Goal: Answer question/provide support

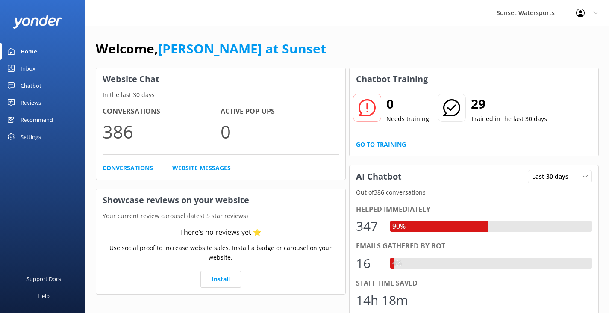
click at [35, 67] on link "Inbox" at bounding box center [42, 68] width 85 height 17
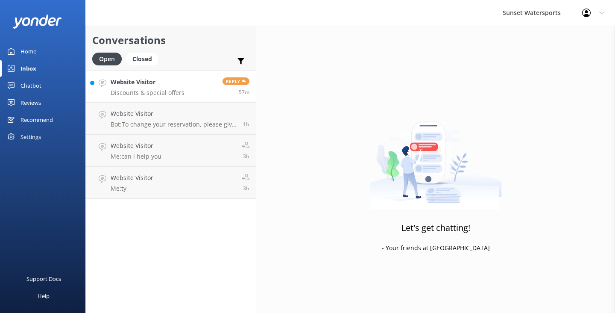
click at [170, 89] on p "Discounts & special offers" at bounding box center [148, 93] width 74 height 8
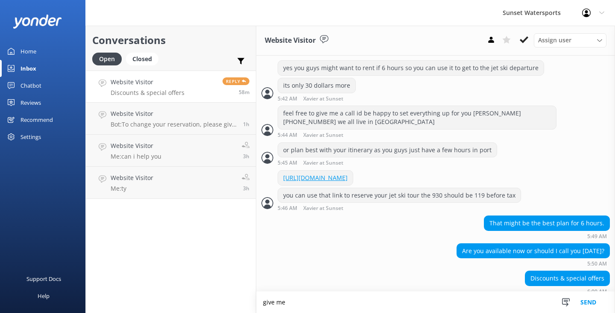
scroll to position [368, 0]
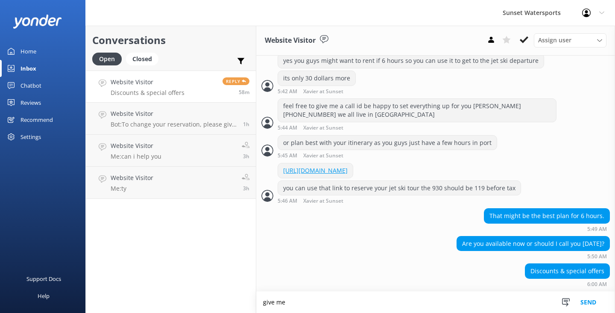
click at [325, 303] on textarea "give me" at bounding box center [435, 301] width 359 height 21
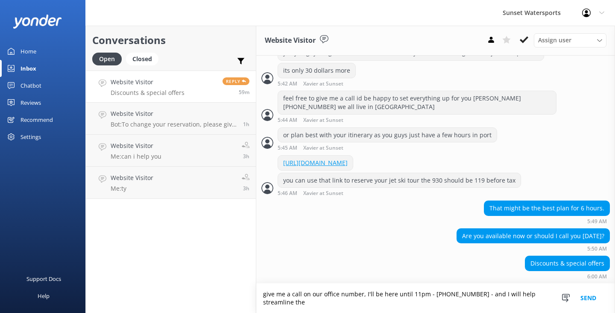
scroll to position [376, 0]
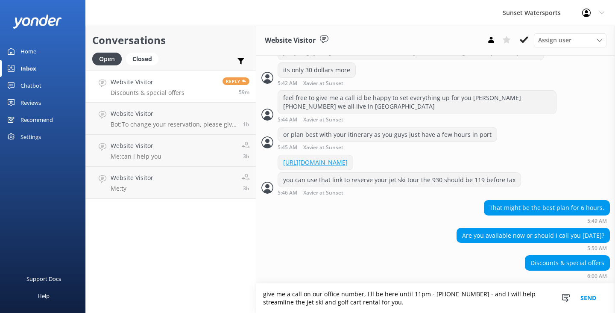
type textarea "give me a call on our office number, I'll be here until 11pm - [PHONE_NUMBER] -…"
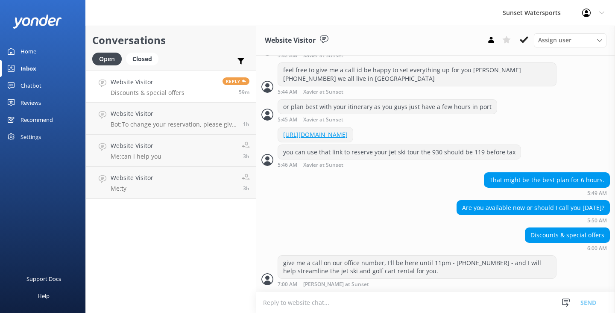
scroll to position [404, 0]
click at [204, 117] on h4 "Website Visitor" at bounding box center [174, 113] width 126 height 9
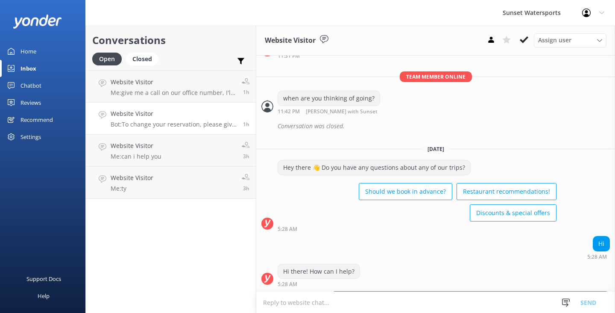
scroll to position [427, 0]
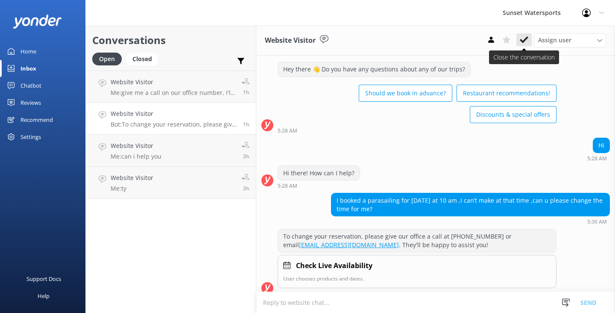
click at [524, 37] on icon at bounding box center [524, 39] width 9 height 9
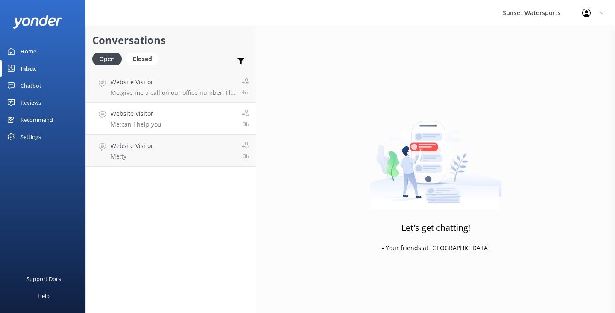
click at [179, 119] on link "Website Visitor Me: can i help you 3h" at bounding box center [171, 118] width 170 height 32
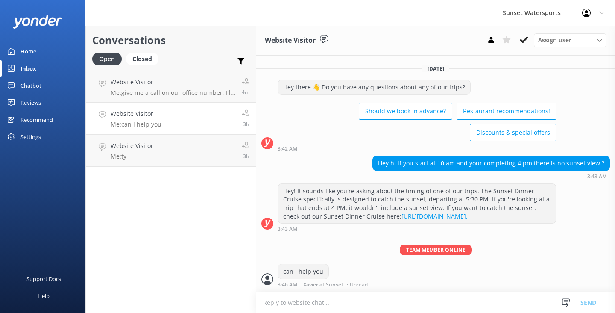
scroll to position [15, 0]
click at [525, 42] on icon at bounding box center [524, 39] width 9 height 9
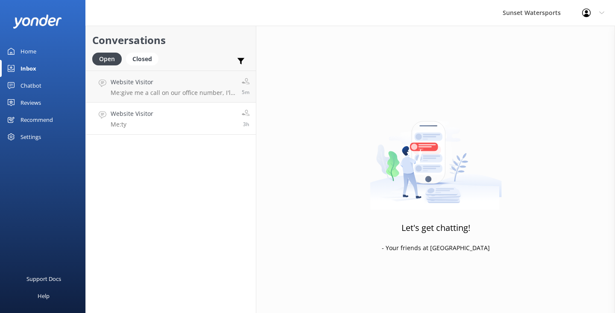
click at [160, 128] on link "Website Visitor Me: ty 3h" at bounding box center [171, 118] width 170 height 32
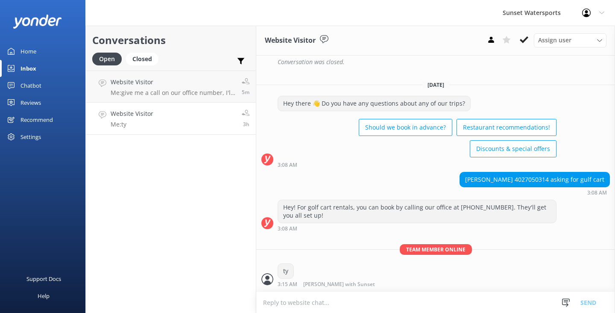
scroll to position [14095, 0]
click at [522, 41] on use at bounding box center [524, 39] width 9 height 7
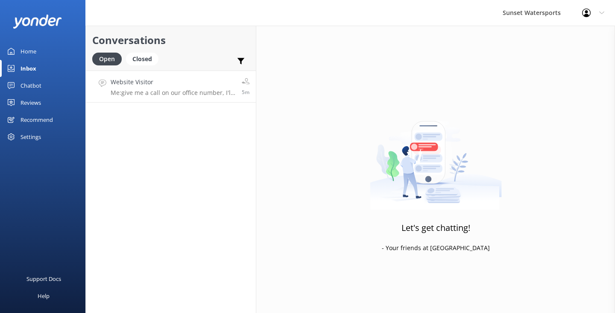
click at [197, 90] on p "Me: give me a call on our office number, I'll be here until 11pm - [PHONE_NUMBE…" at bounding box center [173, 93] width 125 height 8
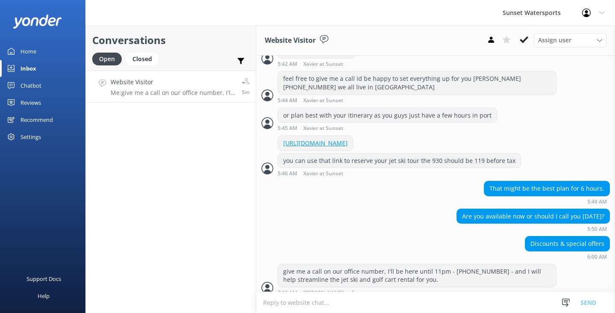
scroll to position [404, 0]
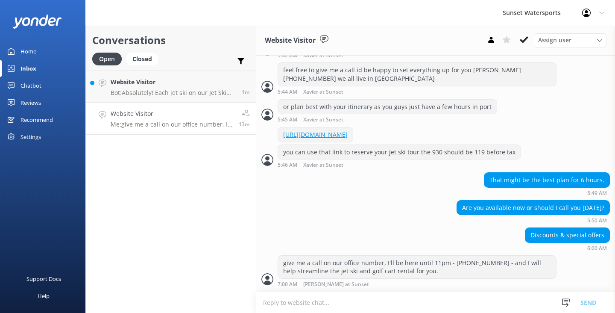
scroll to position [404, 0]
click at [199, 97] on link "Website Visitor Bot: Absolutely! Each jet ski on our Jet Ski Tour can carry up …" at bounding box center [171, 86] width 170 height 32
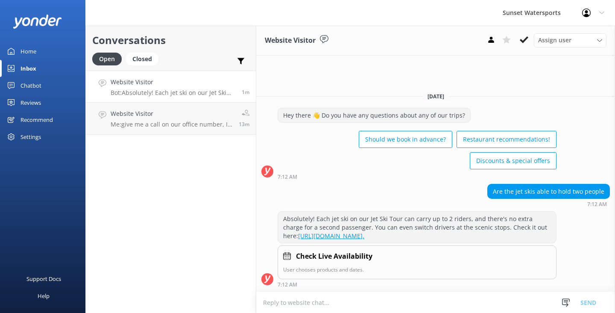
click at [282, 306] on textarea at bounding box center [435, 302] width 359 height 21
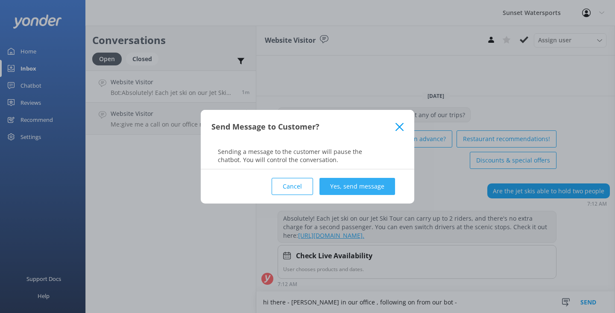
type textarea "hi there - Shaun in our office , following on from our bot -"
click at [360, 185] on button "Yes, send message" at bounding box center [357, 186] width 76 height 17
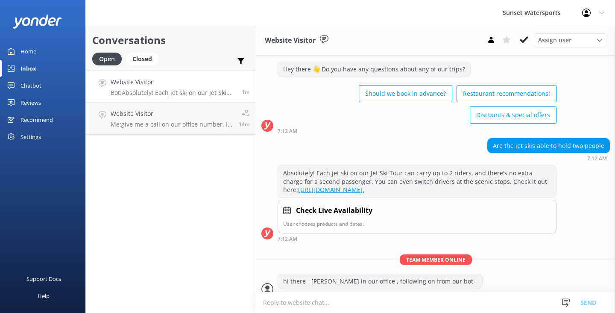
scroll to position [34, 0]
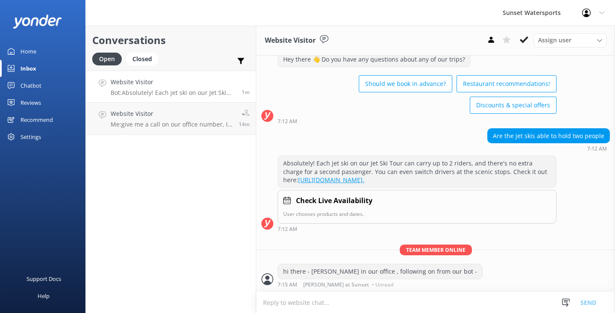
click at [294, 301] on textarea at bounding box center [435, 302] width 359 height 21
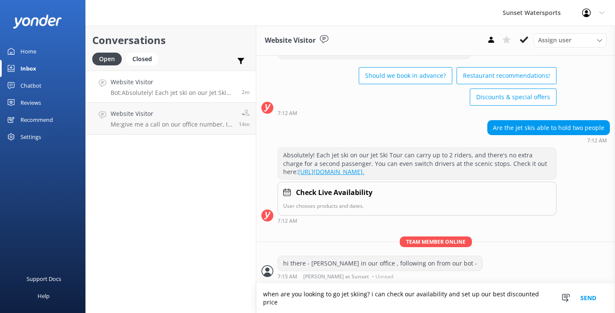
scroll to position [42, 0]
type textarea "when are you looking to go jet skiing? i can check our availability and set up …"
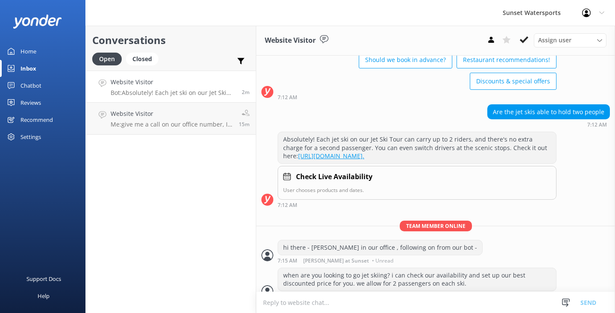
scroll to position [70, 0]
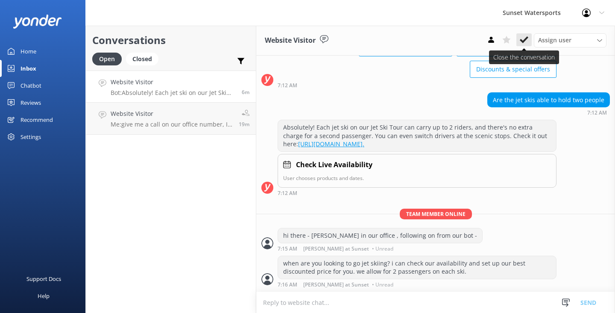
click at [524, 38] on icon at bounding box center [524, 39] width 9 height 9
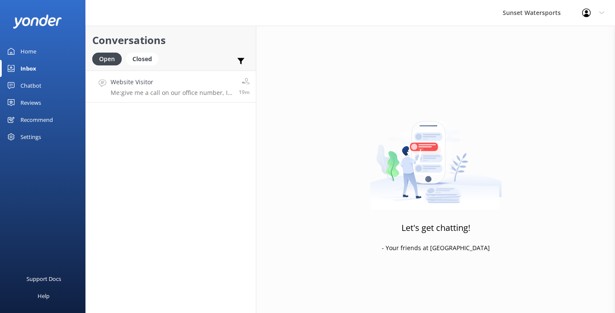
click at [216, 95] on p "Me: give me a call on our office number, I'll be here until 11pm - [PHONE_NUMBE…" at bounding box center [172, 93] width 122 height 8
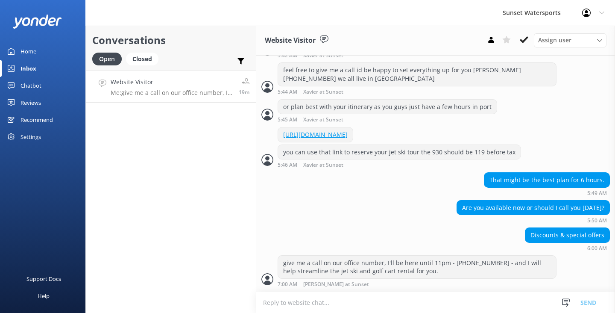
scroll to position [404, 0]
click at [524, 41] on use at bounding box center [524, 39] width 9 height 7
